Goal: Check status: Check status

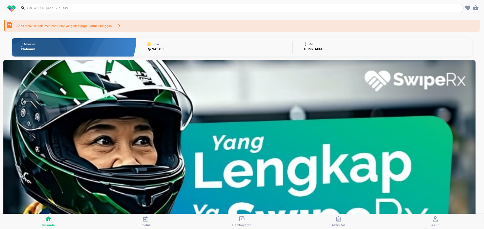
click at [341, 219] on icon "button" at bounding box center [339, 218] width 5 height 5
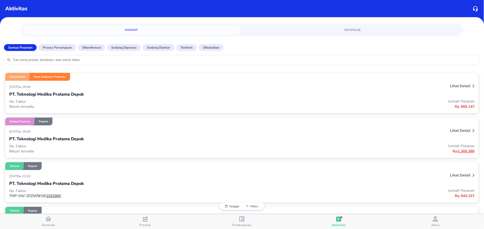
click at [127, 88] on div "[DATE] • 09:40" at bounding box center [145, 86] width 272 height 6
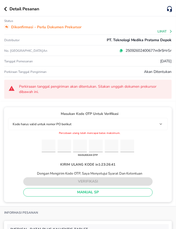
click at [134, 48] on p "25092602400677m9r5HrSr" at bounding box center [147, 51] width 49 height 6
copy p "25092602400677m9r5HrSr"
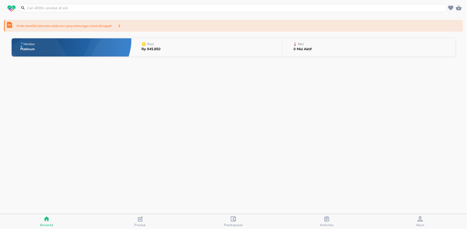
click at [322, 218] on div "Aktivitas" at bounding box center [327, 221] width 14 height 11
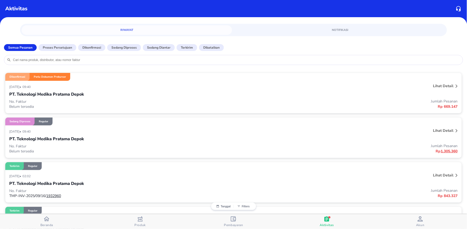
click at [94, 88] on div "[DATE] • 09:40" at bounding box center [139, 86] width 261 height 6
